Goal: Find contact information: Find contact information

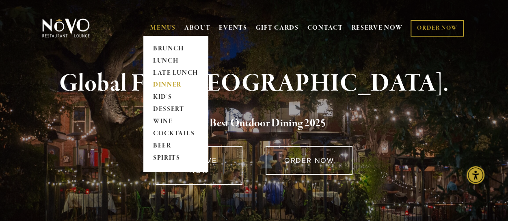
click at [166, 85] on link "DINNER" at bounding box center [175, 85] width 51 height 12
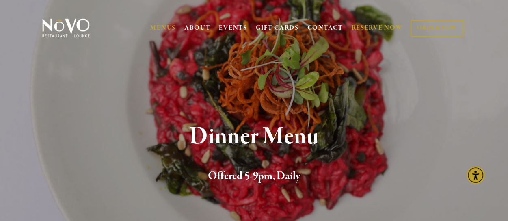
click at [368, 30] on link "RESERVE NOW" at bounding box center [376, 27] width 51 height 15
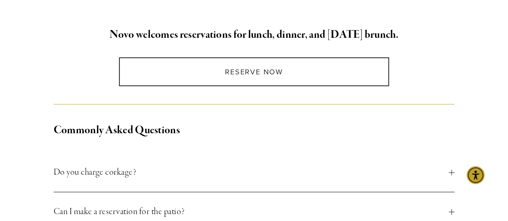
scroll to position [270, 0]
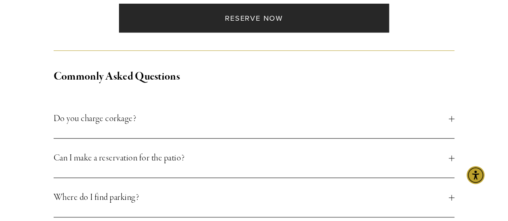
click at [252, 18] on link "Reserve Now" at bounding box center [254, 18] width 270 height 29
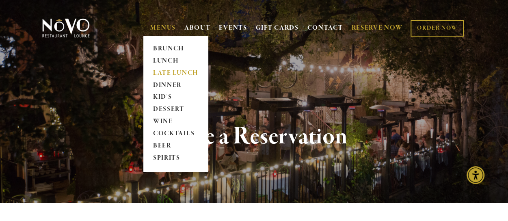
click at [163, 72] on link "LATE LUNCH" at bounding box center [175, 73] width 51 height 12
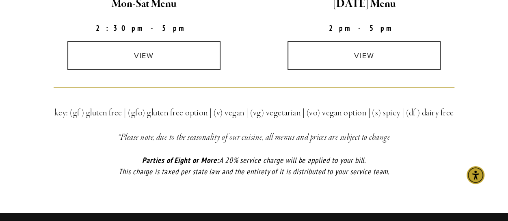
scroll to position [203, 0]
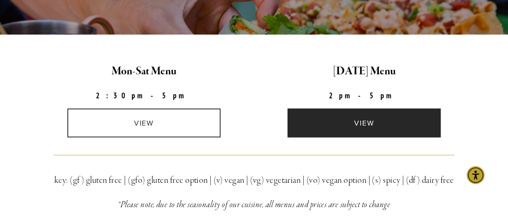
click at [349, 128] on link "view" at bounding box center [363, 122] width 153 height 29
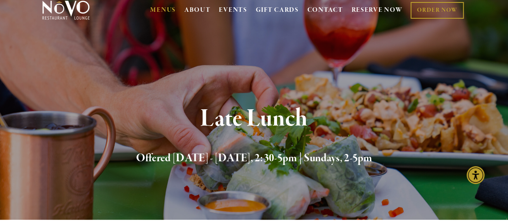
scroll to position [0, 0]
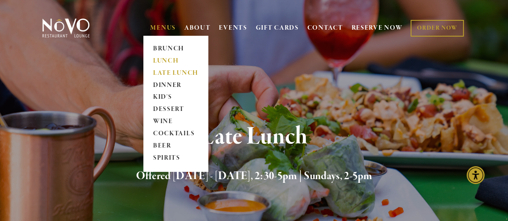
click at [159, 60] on link "LUNCH" at bounding box center [175, 61] width 51 height 12
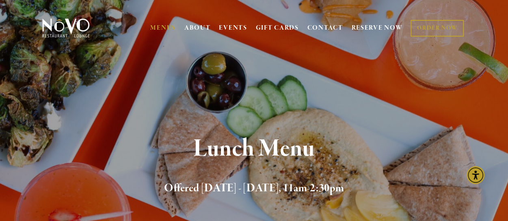
click at [83, 28] on img at bounding box center [66, 28] width 51 height 20
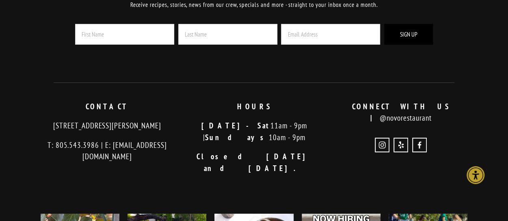
scroll to position [1353, 0]
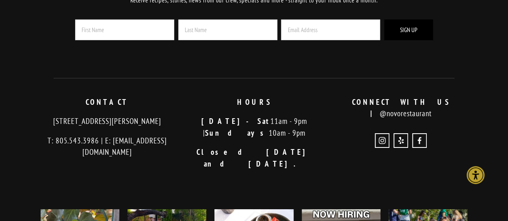
drag, startPoint x: 47, startPoint y: 103, endPoint x: 172, endPoint y: 106, distance: 124.2
click at [172, 115] on p "[STREET_ADDRESS][PERSON_NAME]" at bounding box center [107, 121] width 133 height 12
copy p "726 Higuera Street San Luis Obispo, CA"
